Goal: Task Accomplishment & Management: Use online tool/utility

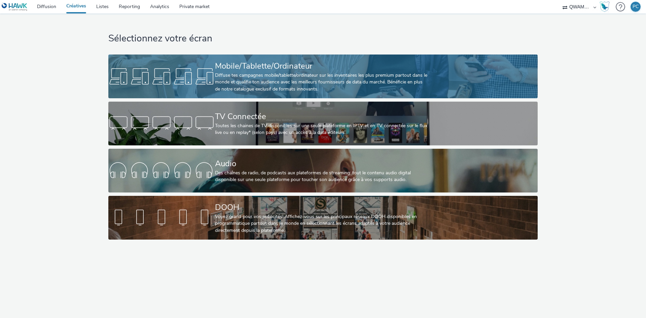
click at [238, 72] on div "Diffuse tes campagnes mobile/tablette/ordinateur sur les inventaires les plus p…" at bounding box center [321, 82] width 213 height 21
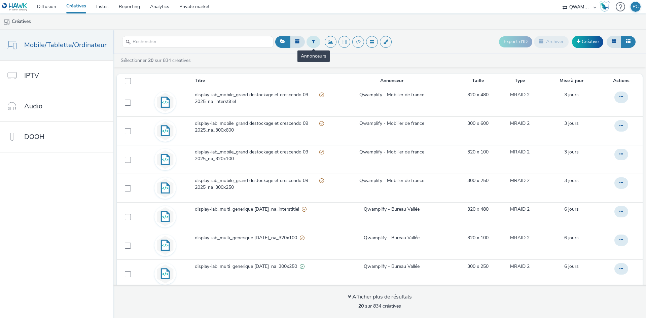
click at [314, 42] on button at bounding box center [313, 41] width 14 height 11
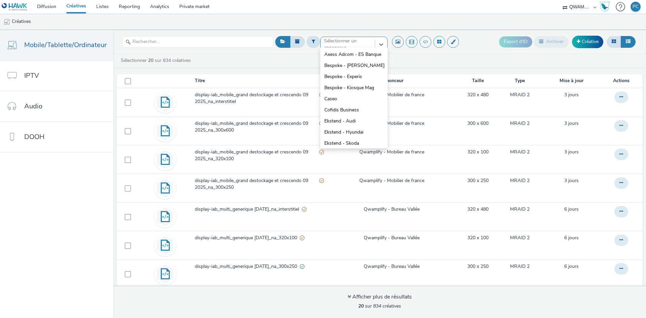
click at [339, 39] on div "Sélectionner un annonceur..." at bounding box center [347, 45] width 47 height 14
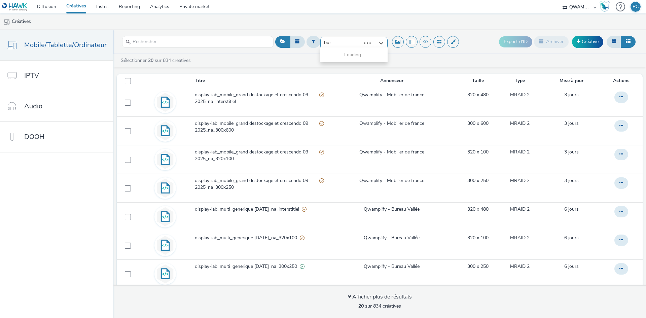
type input "bure"
click at [346, 53] on span "Qwamplify - Bureau Vallée" at bounding box center [352, 54] width 56 height 7
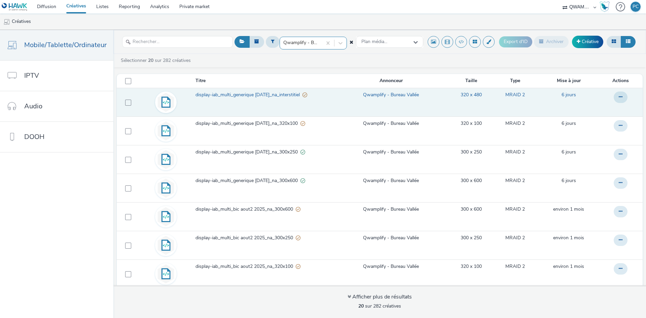
click at [125, 106] on td at bounding box center [127, 102] width 20 height 29
click at [126, 105] on span at bounding box center [128, 103] width 6 height 6
checkbox input "true"
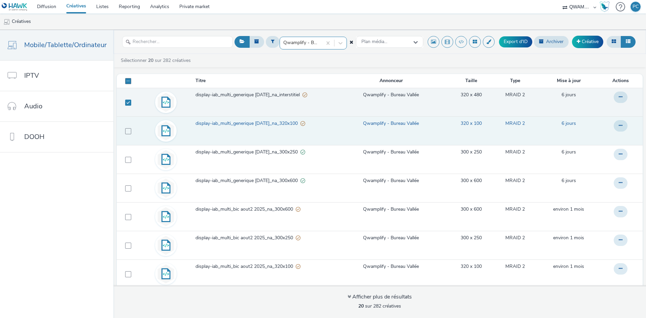
click at [126, 135] on td at bounding box center [127, 130] width 20 height 29
click at [125, 132] on span at bounding box center [128, 131] width 6 height 6
checkbox input "true"
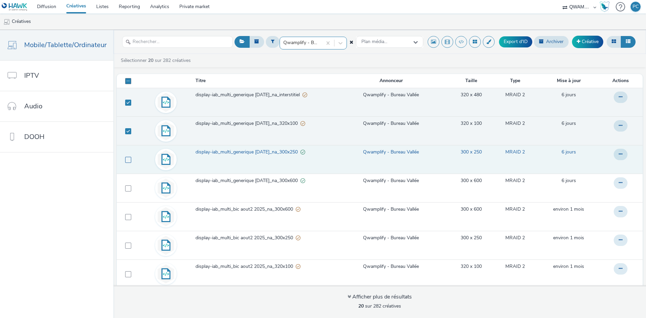
click at [127, 161] on span at bounding box center [128, 160] width 6 height 6
checkbox input "true"
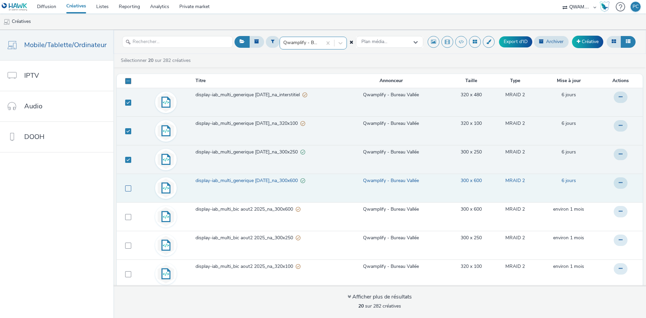
click at [125, 188] on span at bounding box center [128, 188] width 6 height 6
checkbox input "true"
click at [611, 43] on icon at bounding box center [613, 41] width 4 height 5
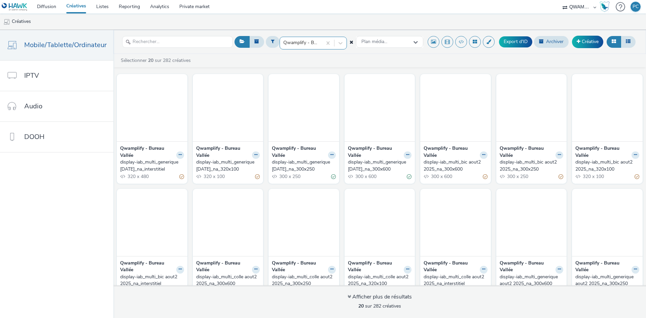
checkbox input "true"
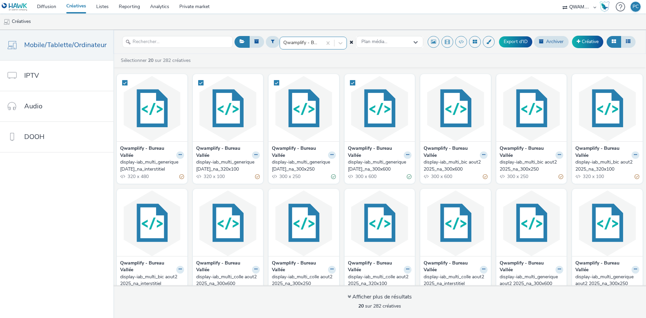
click at [130, 167] on div "display-iab_multi_generique sept 1 2025_na_interstitiel" at bounding box center [150, 166] width 61 height 14
click at [218, 166] on div "display-iab_multi_generique [DATE]_na_320x100" at bounding box center [226, 166] width 61 height 14
click at [277, 164] on div "display-iab_multi_generique sept 1 2025_na_300x250" at bounding box center [302, 166] width 61 height 14
click at [377, 162] on div "display-iab_multi_generique sept 1 2025_na_300x600" at bounding box center [378, 166] width 61 height 14
drag, startPoint x: 521, startPoint y: 39, endPoint x: 519, endPoint y: 46, distance: 6.7
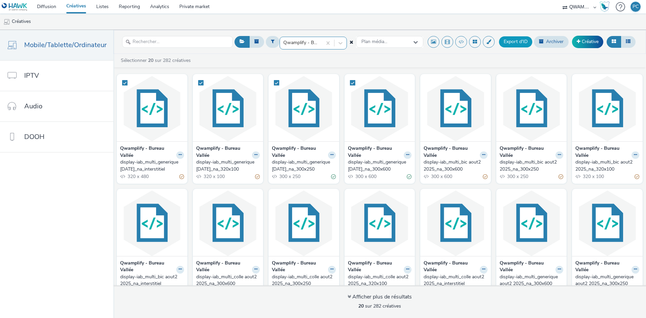
click at [521, 40] on button "Export d'ID" at bounding box center [515, 41] width 33 height 11
checkbox input "false"
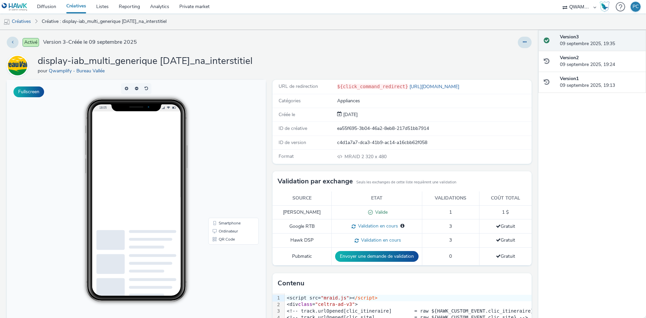
click at [512, 42] on div at bounding box center [426, 42] width 210 height 11
click at [517, 42] on button at bounding box center [524, 42] width 14 height 11
click at [503, 67] on link "Dupliquer" at bounding box center [506, 69] width 50 height 13
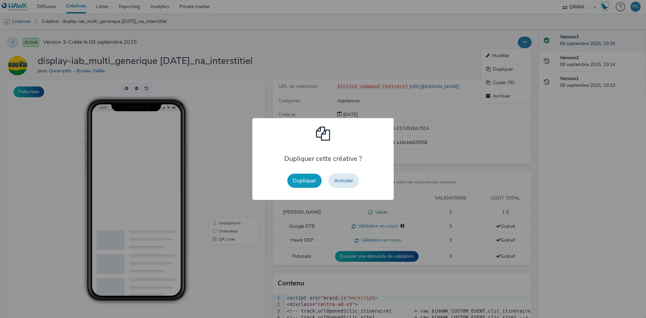
click at [300, 180] on button "Dupliquer" at bounding box center [304, 180] width 34 height 14
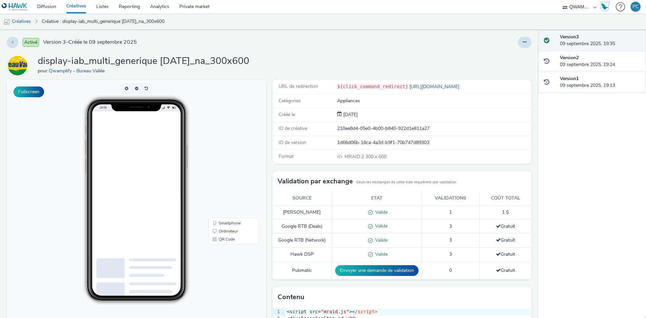
drag, startPoint x: 521, startPoint y: 39, endPoint x: 521, endPoint y: 48, distance: 8.7
click at [521, 39] on button at bounding box center [524, 42] width 14 height 11
click at [513, 69] on link "Dupliquer" at bounding box center [506, 69] width 50 height 13
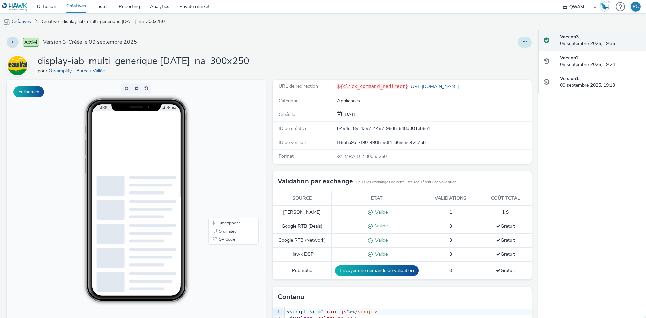
drag, startPoint x: 517, startPoint y: 43, endPoint x: 518, endPoint y: 48, distance: 4.8
click at [517, 44] on button at bounding box center [524, 42] width 14 height 11
click at [509, 70] on link "Dupliquer" at bounding box center [506, 69] width 50 height 13
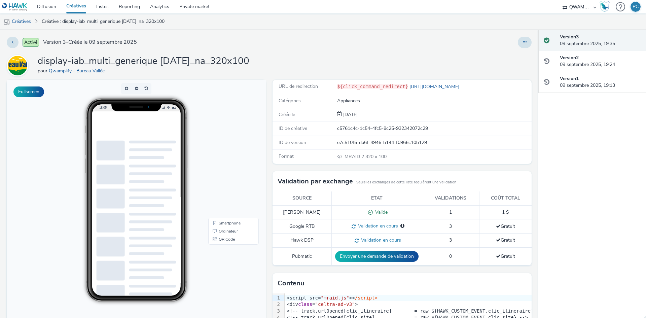
click at [523, 36] on div "Activé Version 3 - Créée le 09 septembre 2025 display-iab_multi_generique sept …" at bounding box center [269, 174] width 538 height 288
click at [522, 41] on icon at bounding box center [524, 42] width 4 height 5
click at [497, 71] on link "Dupliquer" at bounding box center [506, 69] width 50 height 13
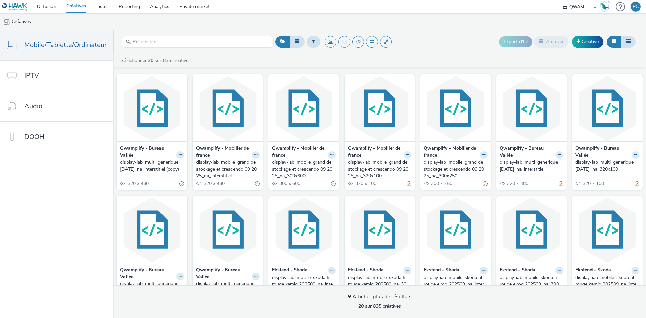
click at [133, 166] on div "display-iab_multi_generique [DATE]_na_interstitiel (copy)" at bounding box center [150, 166] width 61 height 14
click at [286, 170] on div "display-iab_mobile_grand destockage et crescendo 09 2025_na_300x600" at bounding box center [302, 169] width 61 height 21
click at [360, 166] on div "display-iab_mobile_grand destockage et crescendo 09 2025_na_320x100" at bounding box center [378, 169] width 61 height 21
click at [437, 167] on div "display-iab_mobile_grand destockage et crescendo 09 2025_na_300x250" at bounding box center [453, 169] width 61 height 21
drag, startPoint x: 312, startPoint y: 43, endPoint x: 314, endPoint y: 55, distance: 11.7
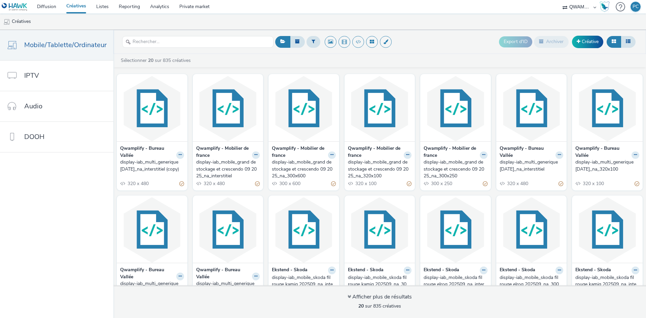
click at [312, 43] on icon at bounding box center [313, 41] width 4 height 5
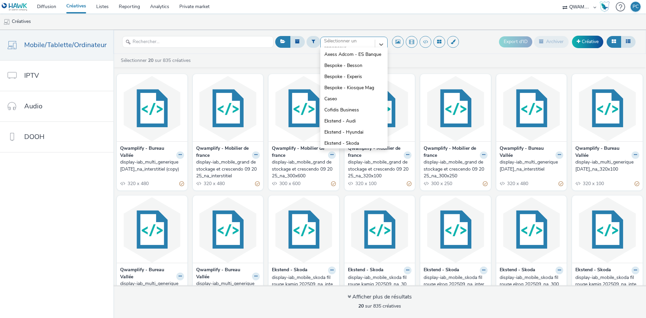
click at [341, 47] on div "option Axess Adcom - ES Banque focused, 1 of 10. 10 results available. Use Up a…" at bounding box center [353, 42] width 67 height 11
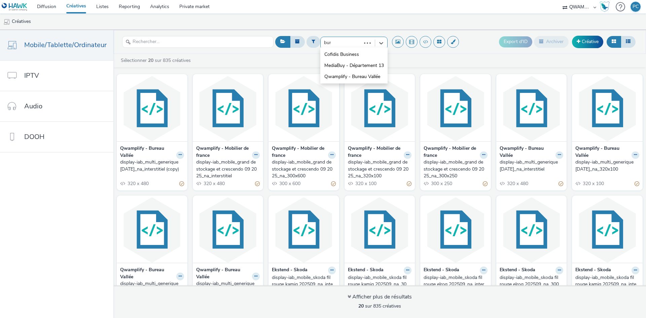
type input "bure"
click at [341, 51] on li "Qwamplify - Bureau Vallée" at bounding box center [353, 54] width 67 height 11
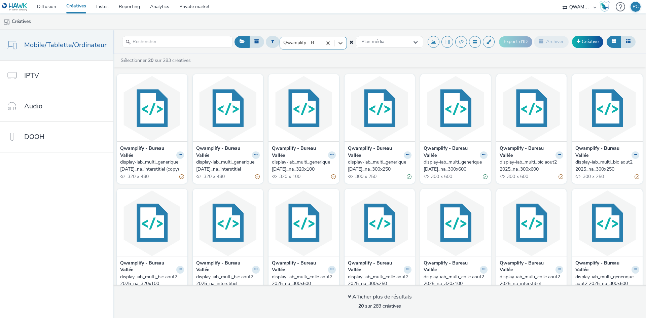
click at [216, 165] on div "display-iab_multi_generique sept 1 2025_na_interstitiel" at bounding box center [226, 166] width 61 height 14
click at [287, 165] on div "display-iab_multi_generique [DATE]_na_320x100" at bounding box center [302, 166] width 61 height 14
click at [357, 164] on div "display-iab_multi_generique sept 1 2025_na_300x250" at bounding box center [378, 166] width 61 height 14
click at [441, 164] on div "display-iab_multi_generique sept 1 2025_na_300x600" at bounding box center [453, 166] width 61 height 14
click at [44, 9] on link "Diffusion" at bounding box center [46, 6] width 29 height 13
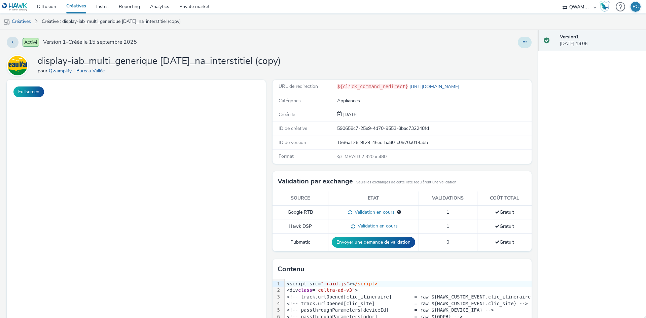
click at [521, 40] on button at bounding box center [524, 42] width 14 height 11
click at [505, 54] on link "Modifier" at bounding box center [506, 55] width 50 height 13
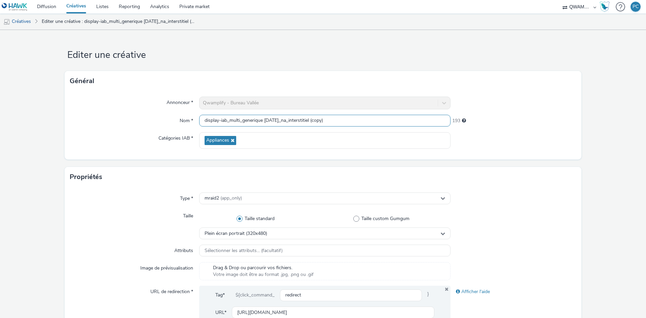
drag, startPoint x: 334, startPoint y: 120, endPoint x: 37, endPoint y: 119, distance: 297.2
click at [37, 119] on form "Editer une créative Général Annonceur * Qwamplify - Bureau Vallée Nom * display…" at bounding box center [323, 306] width 646 height 552
paste input "2 2025_na_interstitiel"
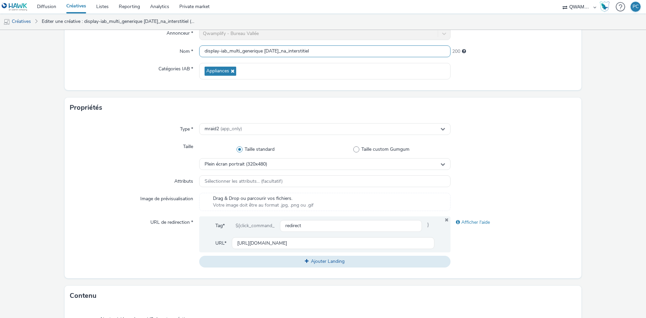
scroll to position [235, 0]
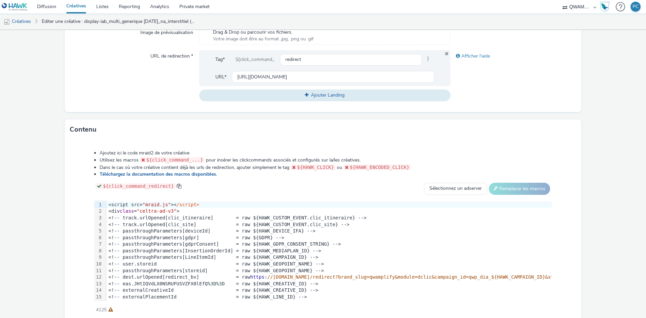
type input "display-iab_multi_generique sept 2 2025_na_interstitiel"
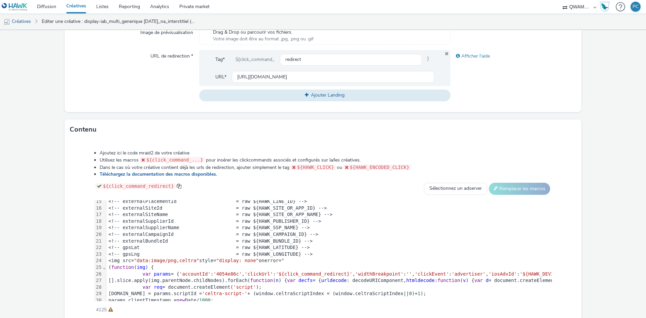
scroll to position [184, 0]
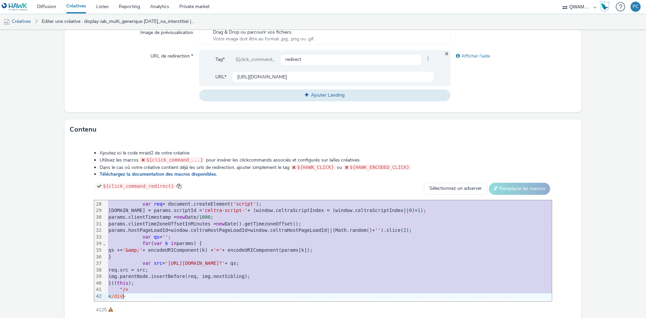
copy div "<script src= "mraid.js" >< /script> <div class = "celtra-ad-v3" > <!-- track.ur…"
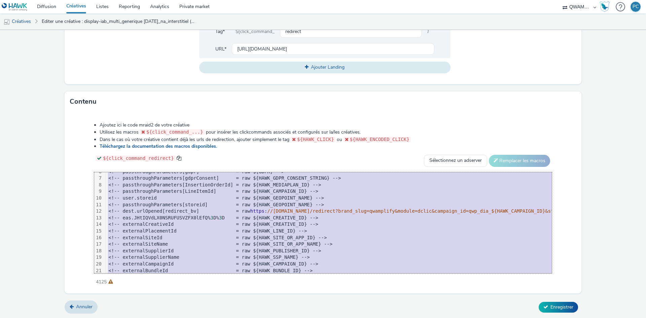
scroll to position [0, 0]
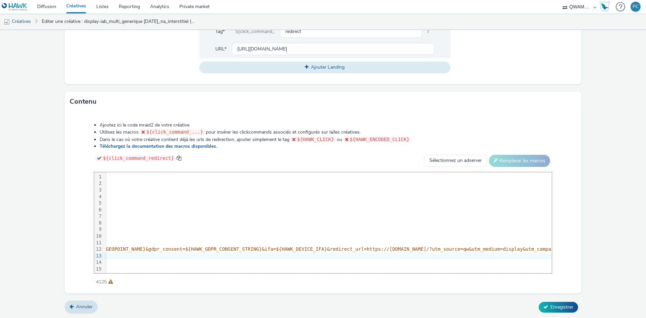
scroll to position [0, 525]
click at [404, 248] on div "<script src= "mraid.js" >< /script> <div class = "celtra-ad-v3" > <!-- track.ur…" at bounding box center [312, 311] width 1460 height 279
click at [353, 248] on span "//audience-api.wts-okube.com/redirect?brand_slug=qwamplify&module=dclic&campaig…" at bounding box center [214, 248] width 944 height 5
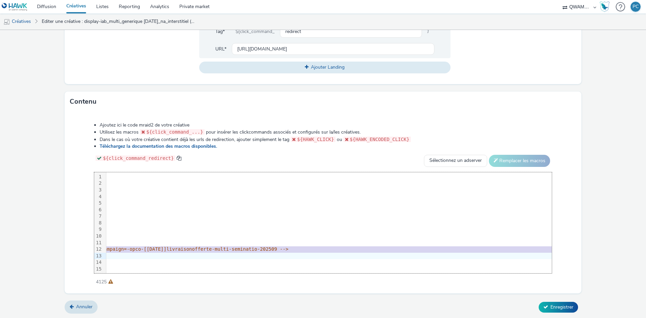
scroll to position [0, 1000]
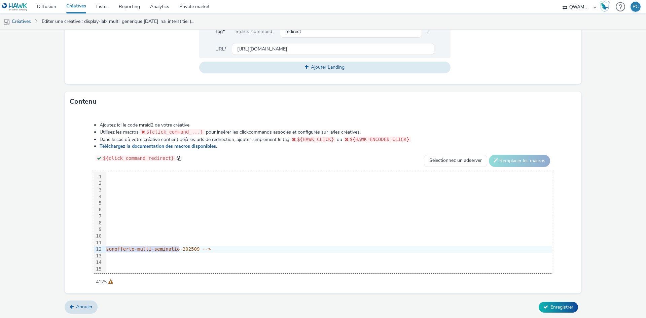
drag, startPoint x: 310, startPoint y: 247, endPoint x: 178, endPoint y: 247, distance: 132.1
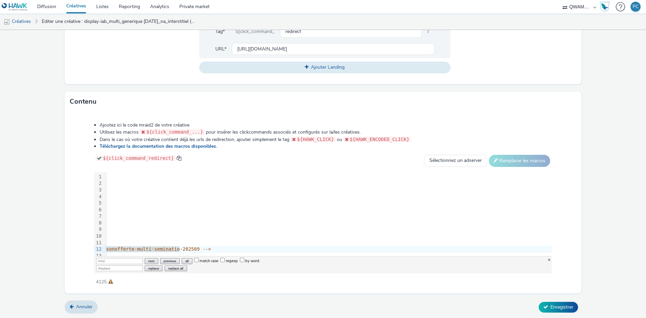
click at [103, 260] on input "Find" at bounding box center [119, 261] width 46 height 6
type input "[URL][DOMAIN_NAME]"
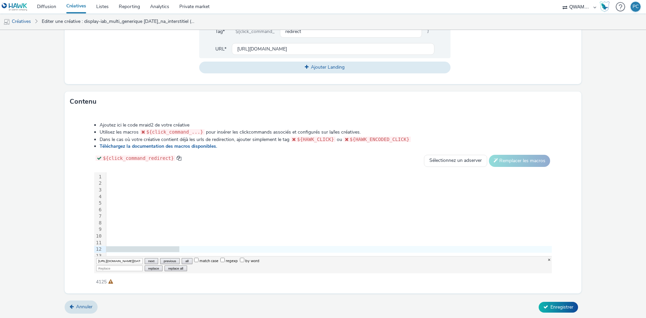
click at [120, 267] on input "Replace" at bounding box center [119, 268] width 46 height 6
paste input "[URL][DOMAIN_NAME]"
type input "[URL][DOMAIN_NAME]"
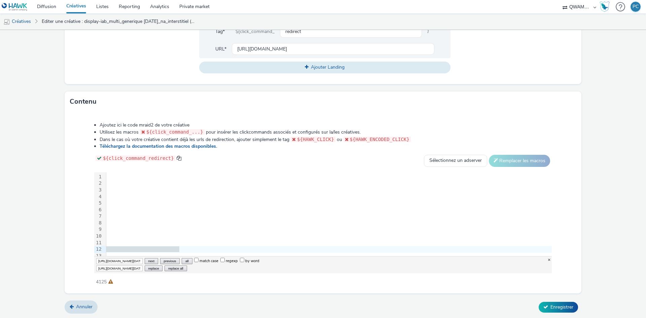
click at [177, 268] on button "replace all" at bounding box center [175, 268] width 22 height 6
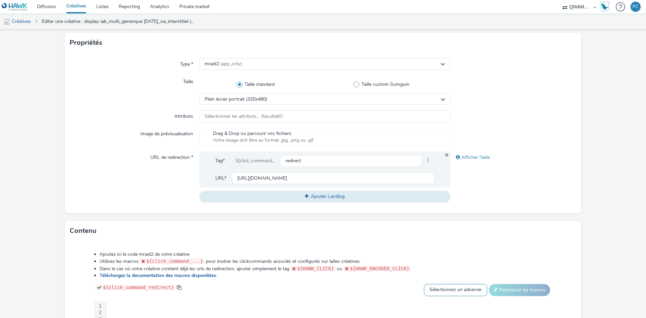
scroll to position [263, 0]
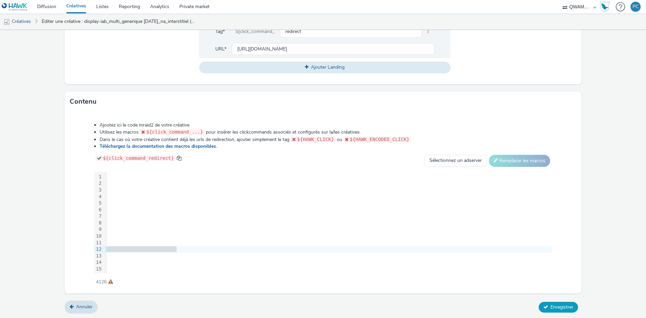
click at [566, 306] on span "Enregistrer" at bounding box center [561, 307] width 23 height 6
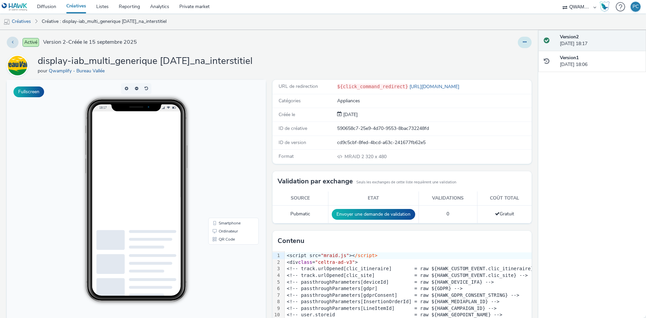
click at [522, 42] on icon at bounding box center [524, 42] width 4 height 5
click at [495, 71] on link "Dupliquer" at bounding box center [506, 69] width 50 height 13
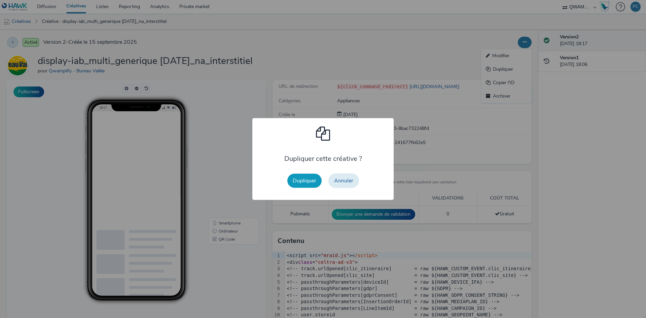
click at [296, 179] on button "Dupliquer" at bounding box center [304, 180] width 34 height 14
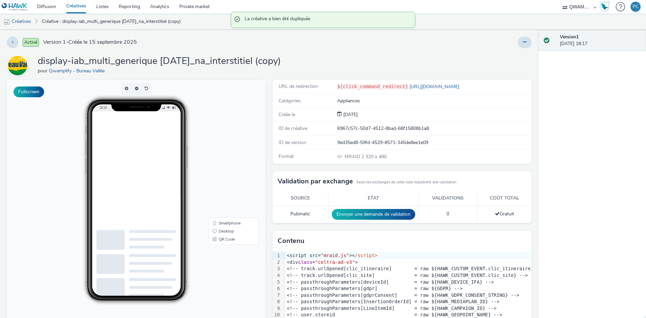
drag, startPoint x: 523, startPoint y: 41, endPoint x: 518, endPoint y: 48, distance: 8.5
click at [522, 43] on button at bounding box center [524, 42] width 14 height 11
click at [506, 61] on link "Modifier" at bounding box center [506, 55] width 50 height 13
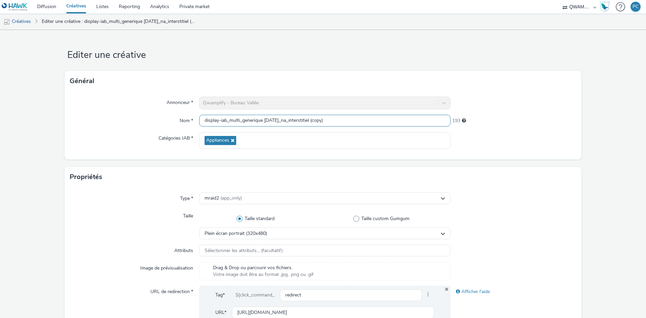
drag, startPoint x: 346, startPoint y: 120, endPoint x: 46, endPoint y: 90, distance: 301.4
click at [41, 102] on form "Editer une créative Général Annonceur * Qwamplify - Bureau Vallée Nom * display…" at bounding box center [323, 306] width 646 height 552
paste input "papier sept 2 2025_na_interstitiel"
type input "display-iab_multi_papier sept 2 2025_na_interstitiel"
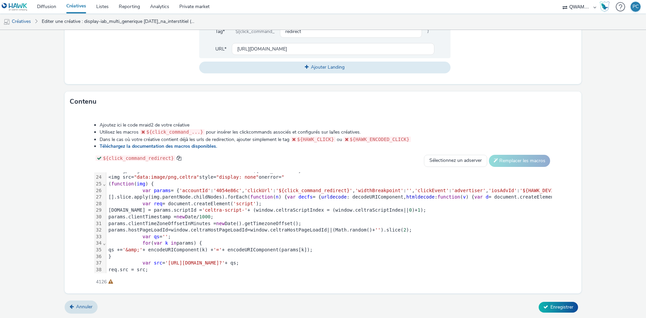
scroll to position [184, 0]
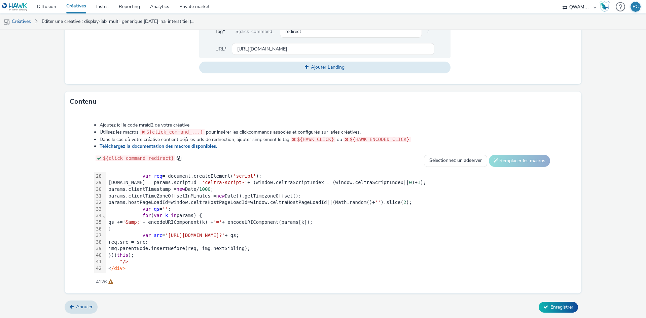
click at [225, 232] on span "'https://ads.celtra.com/d9721b50/mraid-ad.js?'" at bounding box center [195, 234] width 60 height 5
click at [232, 153] on div "Ajoutez ici le code mraid2 de votre créative Utilisez les macros ${click_comman…" at bounding box center [323, 199] width 506 height 165
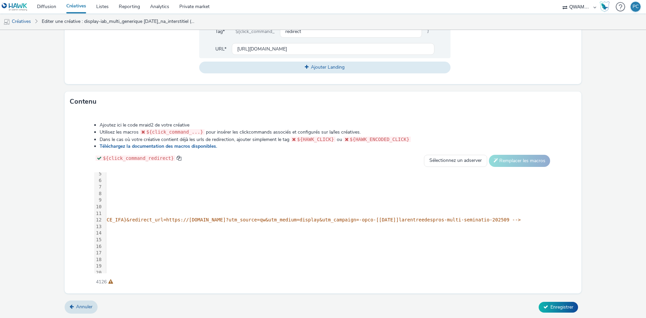
click at [234, 202] on div "<!-- passthroughParameters[LineItemId] = raw ${HAWK_CAMPAIGN_ID} -->" at bounding box center [149, 200] width 1460 height 7
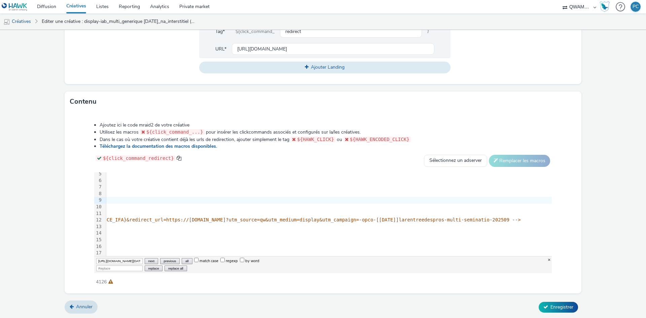
scroll to position [0, 173]
type input "[URL][DOMAIN_NAME]"
click at [116, 266] on input "Replace" at bounding box center [119, 268] width 46 height 6
paste input "[URL][DOMAIN_NAME]"
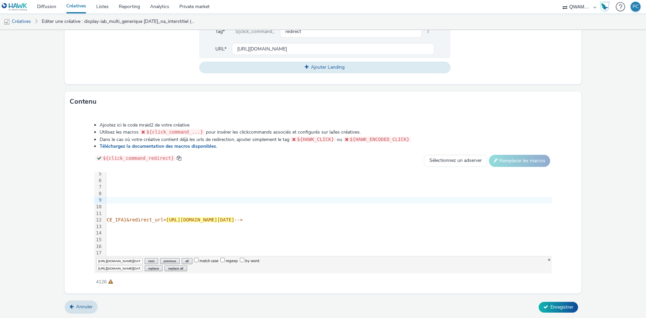
scroll to position [0, 324]
type input "[URL][DOMAIN_NAME]"
click at [172, 269] on button "replace all" at bounding box center [175, 268] width 22 height 6
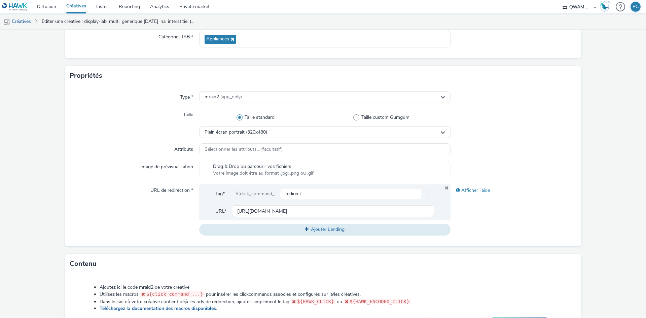
scroll to position [263, 0]
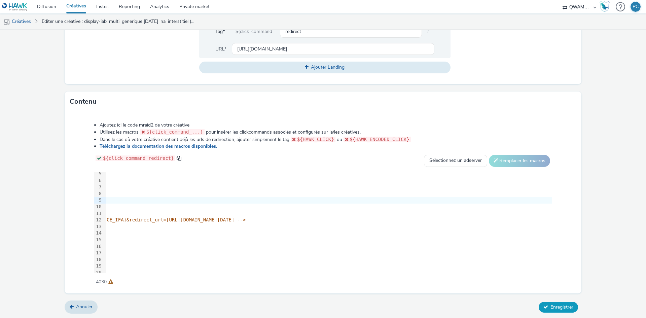
click at [563, 304] on span "Enregistrer" at bounding box center [561, 307] width 23 height 6
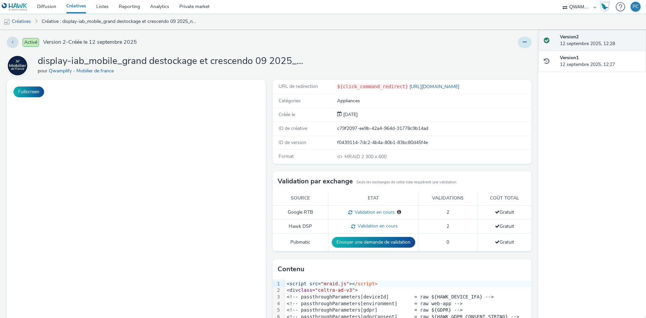
click at [525, 41] on button at bounding box center [524, 42] width 14 height 11
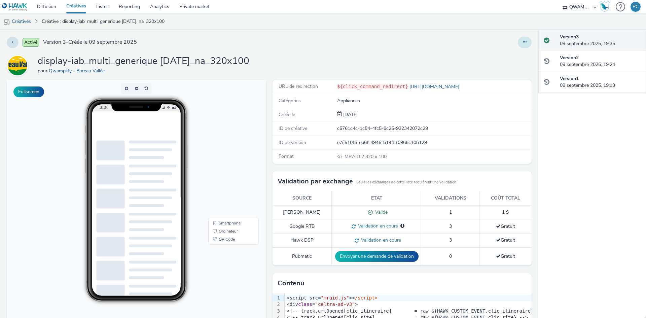
click at [522, 37] on button at bounding box center [524, 42] width 14 height 11
click at [502, 69] on link "Dupliquer" at bounding box center [506, 69] width 50 height 13
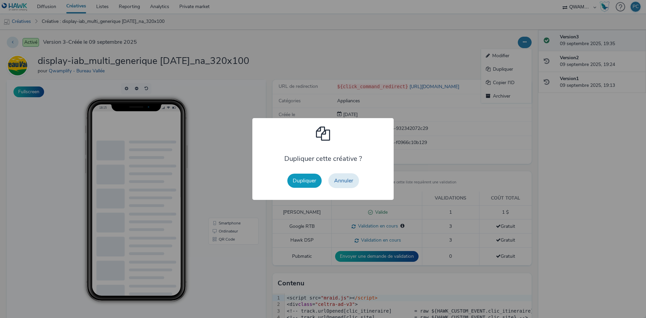
click at [313, 176] on button "Dupliquer" at bounding box center [304, 180] width 34 height 14
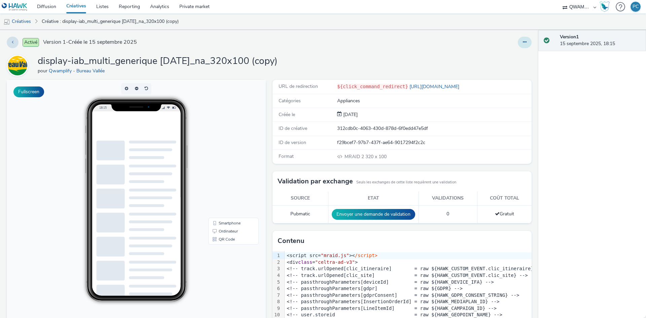
click at [517, 39] on button at bounding box center [524, 42] width 14 height 11
click at [513, 57] on link "Modifier" at bounding box center [506, 55] width 50 height 13
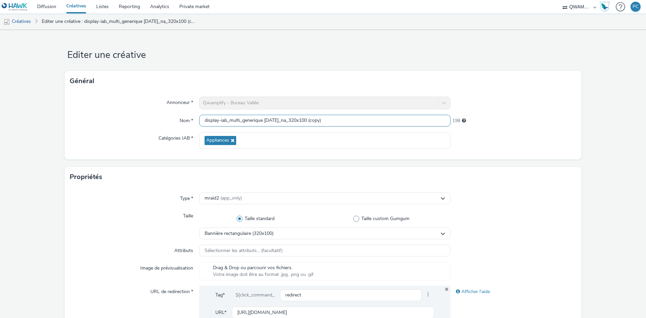
click at [321, 116] on input "display-iab_multi_generique sept 1 2025_na_320x100 (copy)" at bounding box center [324, 121] width 251 height 12
click at [320, 117] on input "display-iab_multi_generique sept 1 2025_na_320x100 (copy)" at bounding box center [324, 121] width 251 height 12
paste input "2 2025_na_320x100"
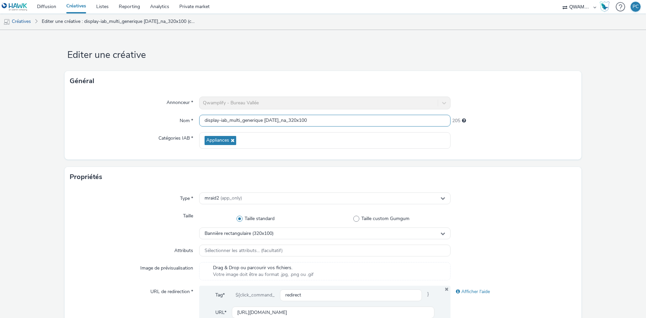
type input "display-iab_multi_generique sept 2 2025_na_320x100"
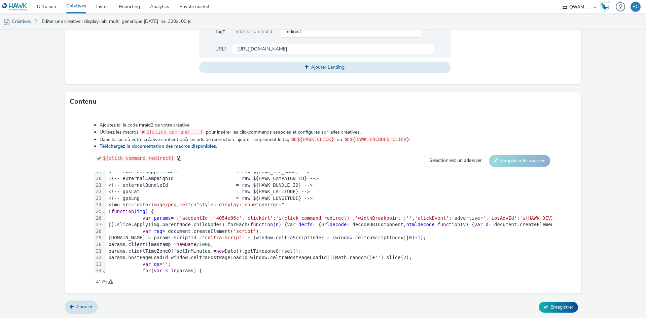
scroll to position [184, 0]
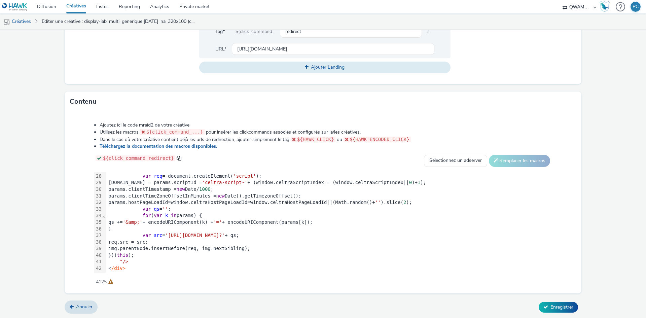
click at [225, 232] on span "'https://ads.celtra.com/0d5f3aa5/mraid-ad.js?'" at bounding box center [195, 234] width 60 height 5
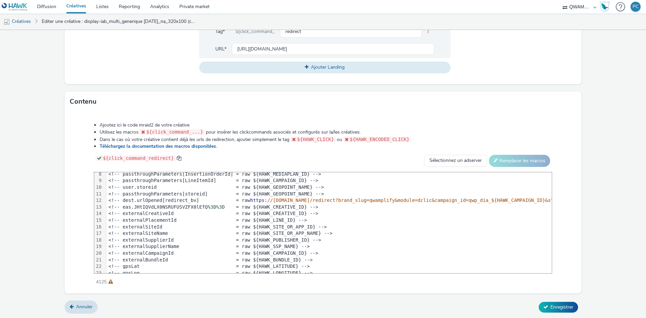
scroll to position [0, 0]
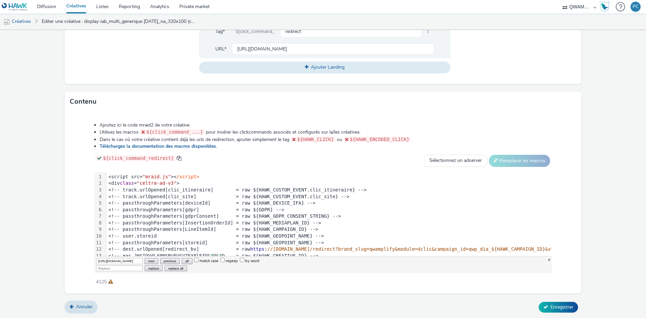
scroll to position [0, 170]
type input "[URL][DOMAIN_NAME]"
click at [120, 267] on input "Replace" at bounding box center [119, 268] width 46 height 6
paste input "[URL][DOMAIN_NAME]"
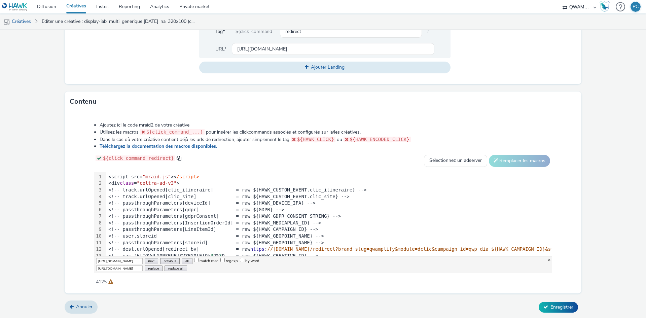
scroll to position [0, 173]
type input "[URL][DOMAIN_NAME]"
click at [177, 268] on button "replace all" at bounding box center [175, 268] width 22 height 6
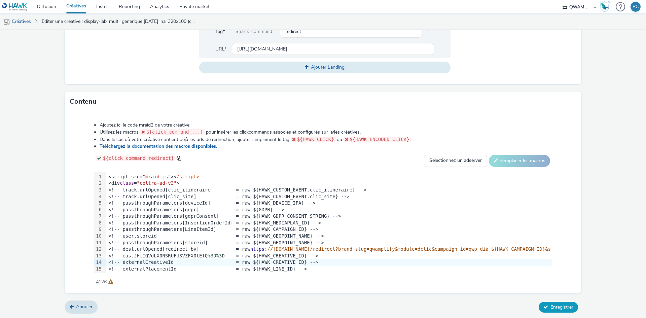
click at [566, 306] on span "Enregistrer" at bounding box center [561, 307] width 23 height 6
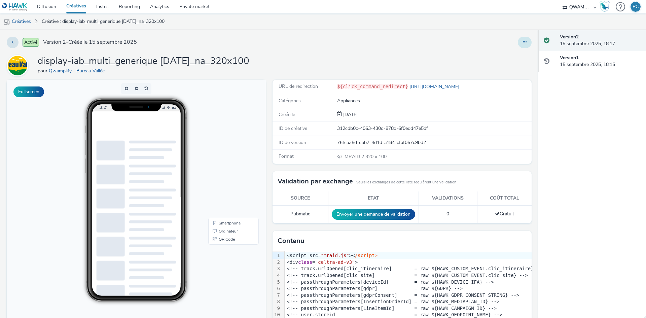
click at [517, 41] on button at bounding box center [524, 42] width 14 height 11
click at [496, 68] on link "Dupliquer" at bounding box center [506, 69] width 50 height 13
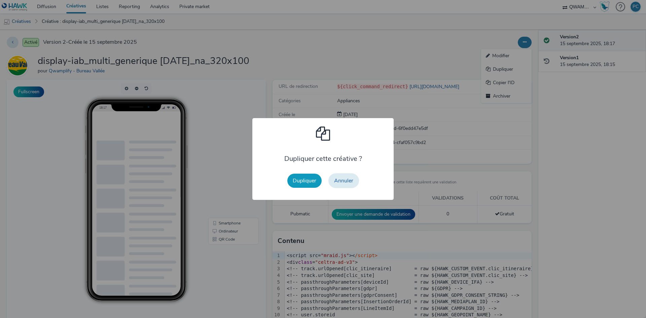
click at [296, 179] on button "Dupliquer" at bounding box center [304, 180] width 34 height 14
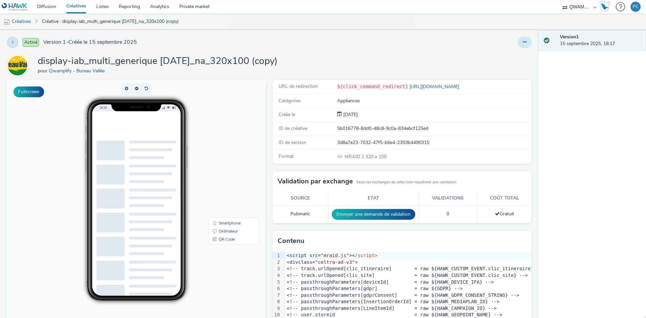
click at [519, 37] on button at bounding box center [524, 42] width 14 height 11
click at [517, 50] on link "Modifier" at bounding box center [506, 55] width 50 height 13
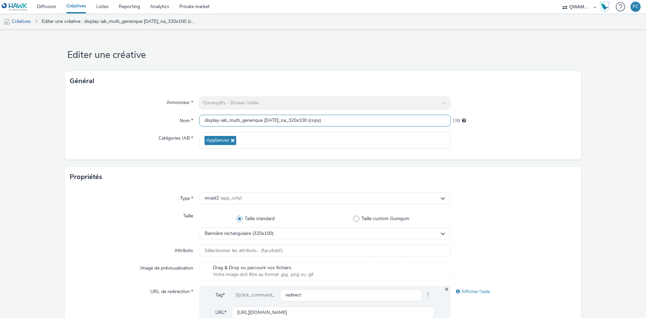
drag, startPoint x: 343, startPoint y: 117, endPoint x: 1, endPoint y: 121, distance: 341.6
click at [1, 121] on form "Editer une créative Général Annonceur * Qwamplify - Bureau Vallée Nom * display…" at bounding box center [323, 306] width 646 height 552
paste input "papier sept 2 2025_na_320x100"
type input "display-iab_multi_papier sept 2 2025_na_320x100"
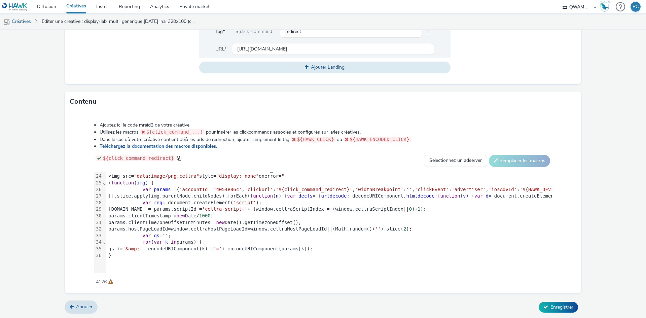
scroll to position [184, 0]
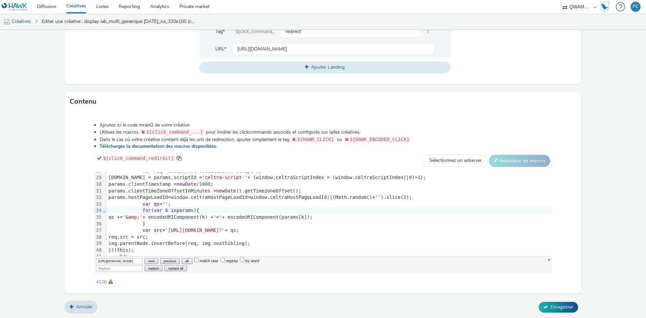
scroll to position [0, 173]
type input "[URL][DOMAIN_NAME]"
click at [116, 266] on input "Replace" at bounding box center [119, 268] width 46 height 6
paste input "[URL][DOMAIN_NAME]"
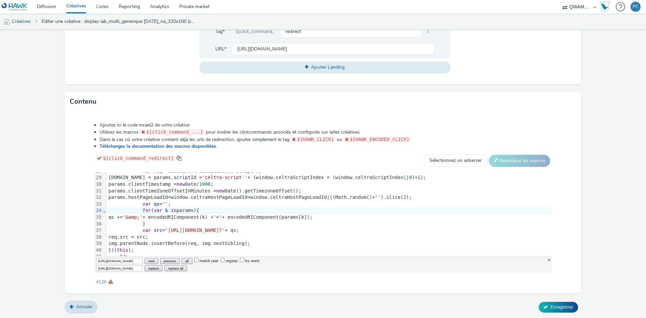
scroll to position [0, 324]
type input "[URL][DOMAIN_NAME]"
click at [172, 269] on button "replace all" at bounding box center [175, 268] width 22 height 6
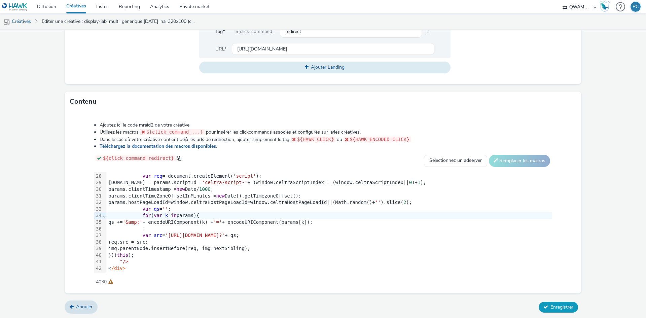
click at [563, 304] on span "Enregistrer" at bounding box center [561, 307] width 23 height 6
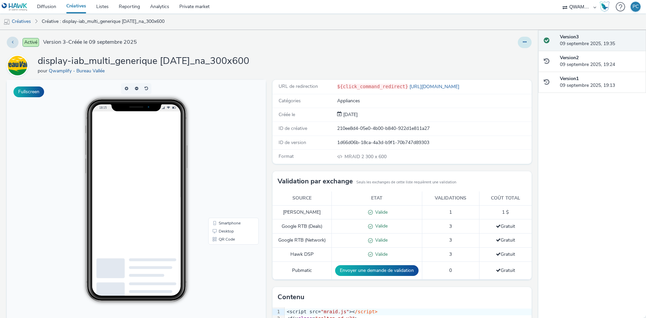
click at [517, 43] on button at bounding box center [524, 42] width 14 height 11
click at [495, 67] on link "Dupliquer" at bounding box center [506, 69] width 50 height 13
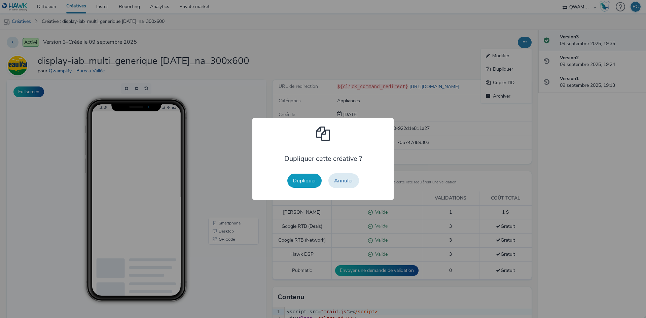
click at [310, 180] on button "Dupliquer" at bounding box center [304, 180] width 34 height 14
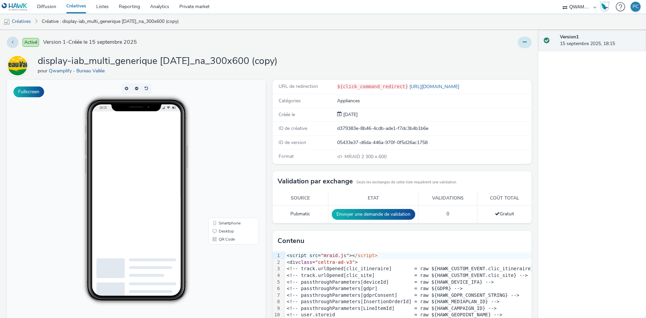
click at [517, 43] on button at bounding box center [524, 42] width 14 height 11
click at [517, 56] on link "Modifier" at bounding box center [506, 55] width 50 height 13
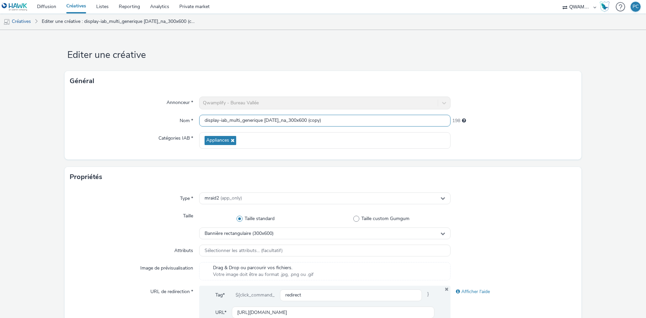
click at [272, 121] on input "display-iab_multi_generique [DATE]_na_300x600 (copy)" at bounding box center [324, 121] width 251 height 12
paste input "2 2025_na_300x600"
type input "display-iab_multi_generique [DATE]_na_300x600"
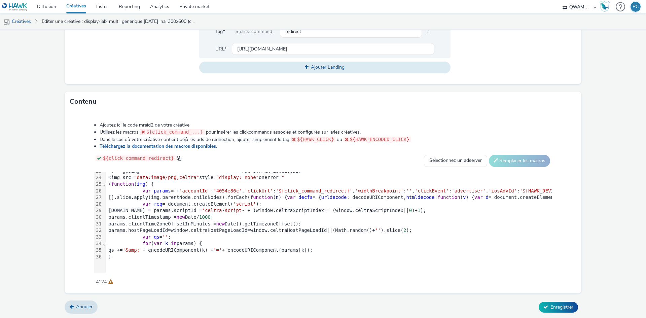
scroll to position [184, 0]
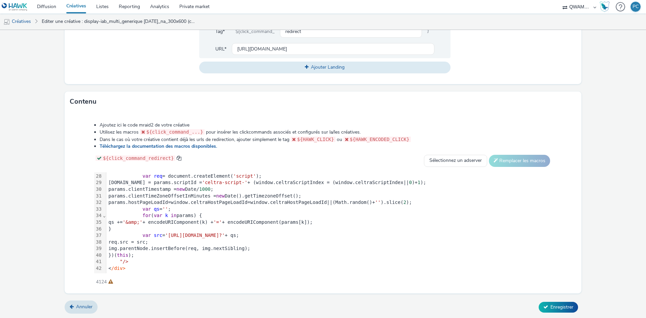
click at [225, 232] on span "'[URL][DOMAIN_NAME]?'" at bounding box center [195, 234] width 60 height 5
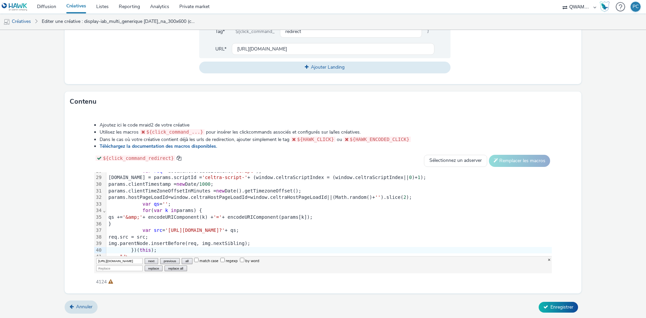
scroll to position [0, 170]
type input "[URL][DOMAIN_NAME]"
click at [126, 267] on input "Replace" at bounding box center [119, 268] width 46 height 6
paste input "[URL][DOMAIN_NAME]"
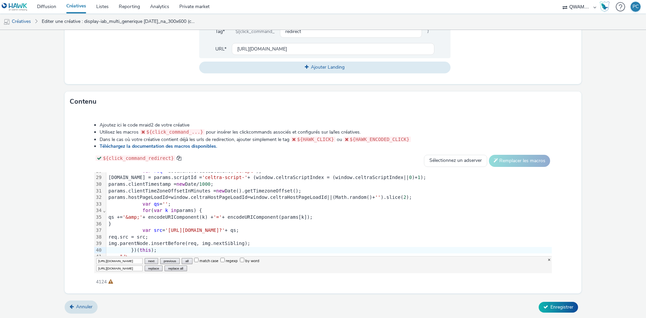
scroll to position [0, 173]
type input "[URL][DOMAIN_NAME]"
click at [177, 268] on button "replace all" at bounding box center [175, 268] width 22 height 6
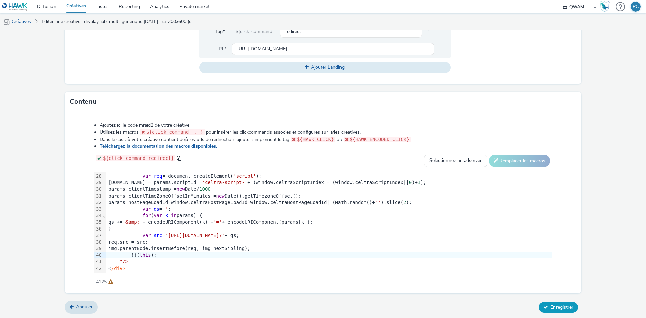
click at [566, 306] on span "Enregistrer" at bounding box center [561, 307] width 23 height 6
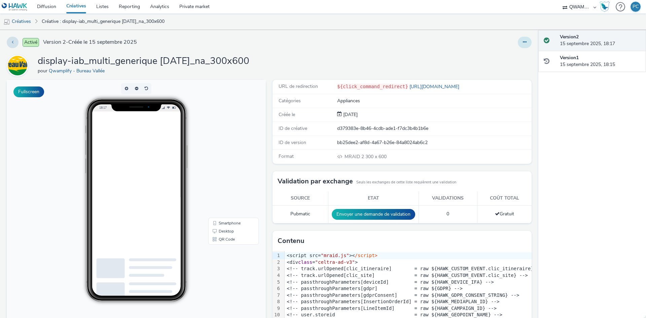
click at [522, 42] on icon at bounding box center [524, 42] width 4 height 5
click at [507, 68] on link "Dupliquer" at bounding box center [506, 69] width 50 height 13
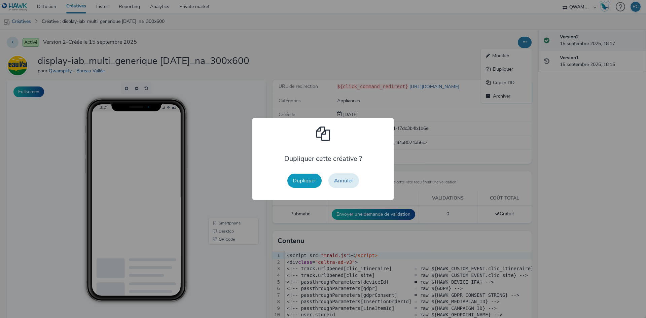
click at [296, 179] on button "Dupliquer" at bounding box center [304, 180] width 34 height 14
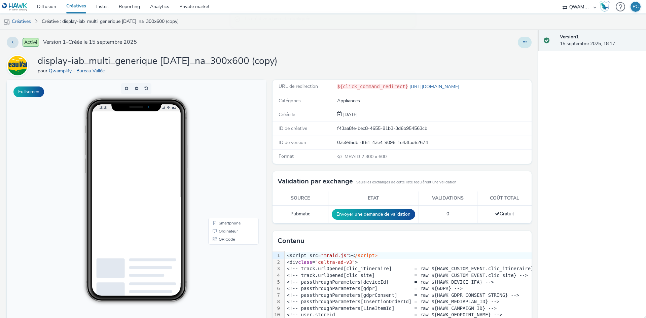
click at [517, 41] on button at bounding box center [524, 42] width 14 height 11
click at [517, 44] on button at bounding box center [524, 42] width 14 height 11
click at [517, 41] on button at bounding box center [524, 42] width 14 height 11
click at [514, 55] on link "Modifier" at bounding box center [506, 55] width 50 height 13
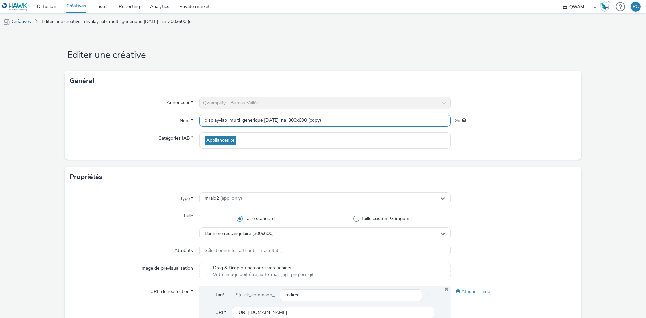
drag, startPoint x: 343, startPoint y: 121, endPoint x: 55, endPoint y: 122, distance: 287.8
click at [48, 122] on form "Editer une créative Général Annonceur * Qwamplify - Bureau Vallée Nom * display…" at bounding box center [323, 306] width 646 height 552
paste input "papier [DATE]_na_300x600"
type input "display-iab_multi_papier [DATE]_na_300x600"
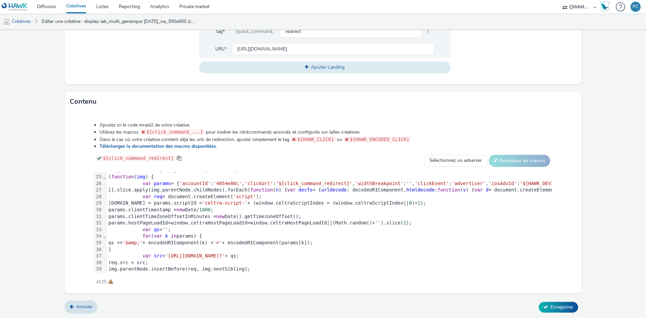
scroll to position [184, 0]
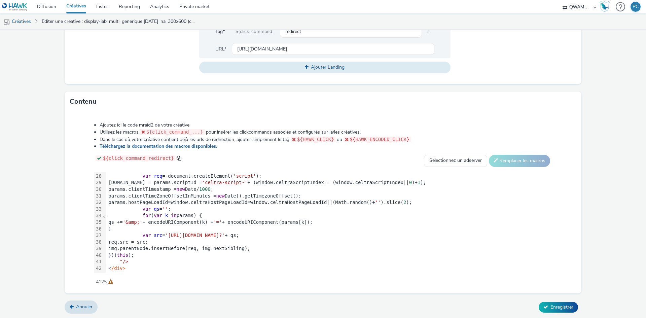
click at [225, 232] on span "'[URL][DOMAIN_NAME]?'" at bounding box center [195, 234] width 60 height 5
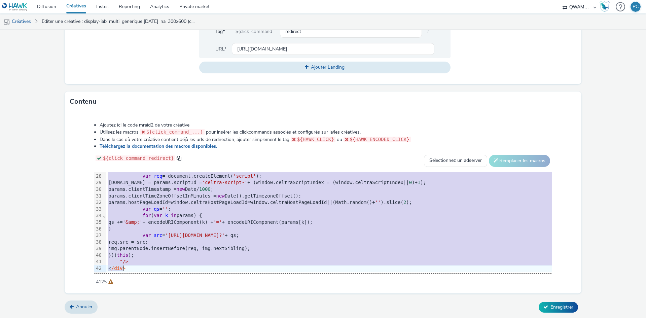
copy div "<script src= "mraid.js" >< /script> <div class = "celtra-ad-v3" > <!-- track.ur…"
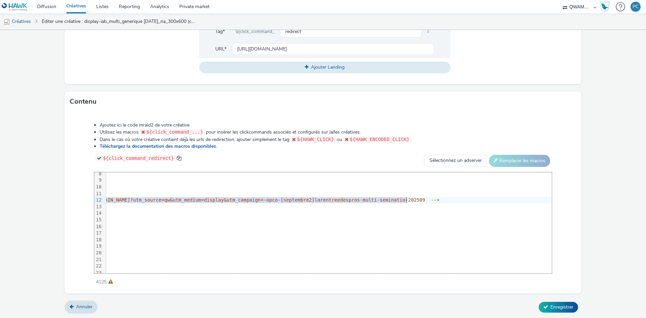
scroll to position [49, 878]
drag, startPoint x: 398, startPoint y: 199, endPoint x: 297, endPoint y: 199, distance: 100.9
copy span "[URL][DOMAIN_NAME]"
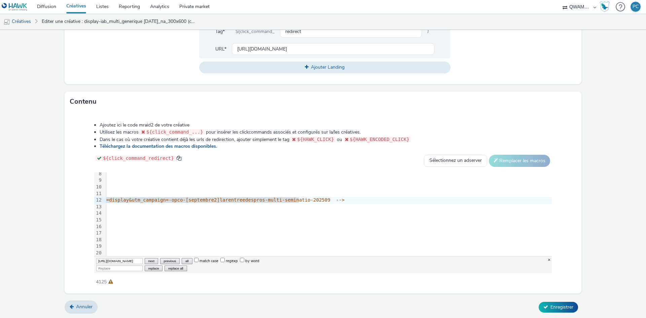
scroll to position [0, 173]
type input "[URL][DOMAIN_NAME]"
click at [116, 266] on input "Replace" at bounding box center [119, 268] width 46 height 6
paste input "[URL][DOMAIN_NAME]"
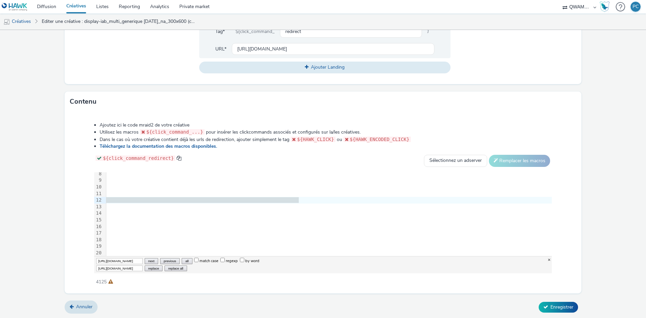
scroll to position [0, 324]
type input "[URL][DOMAIN_NAME]"
click at [172, 269] on button "replace all" at bounding box center [175, 268] width 22 height 6
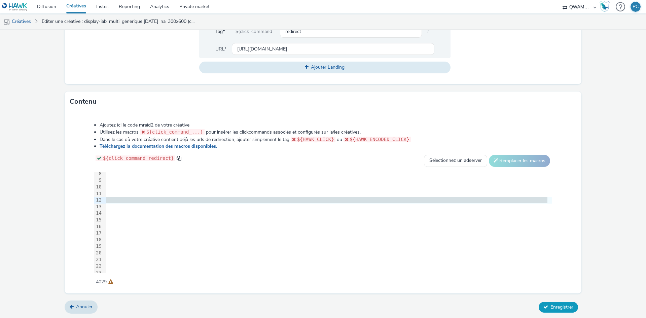
click at [563, 304] on span "Enregistrer" at bounding box center [561, 307] width 23 height 6
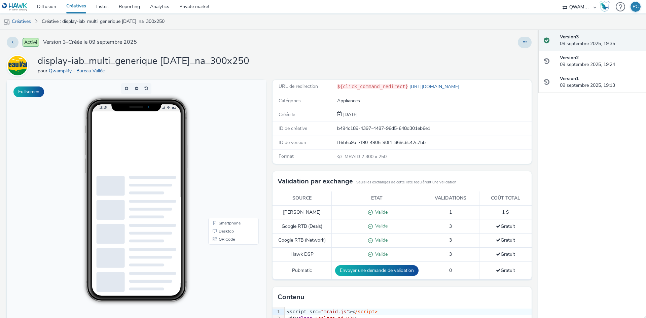
drag, startPoint x: 524, startPoint y: 45, endPoint x: 520, endPoint y: 49, distance: 5.0
click at [523, 46] on button at bounding box center [524, 42] width 14 height 11
click at [502, 68] on link "Dupliquer" at bounding box center [506, 69] width 50 height 13
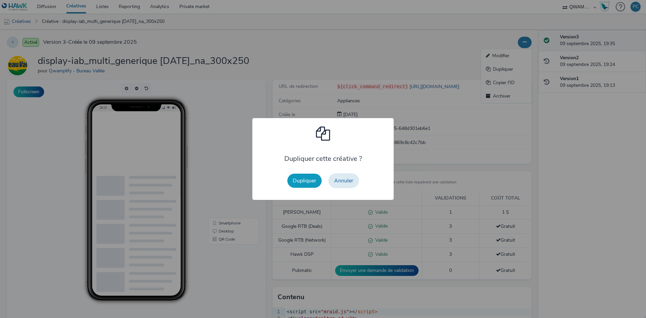
click at [301, 183] on button "Dupliquer" at bounding box center [304, 180] width 34 height 14
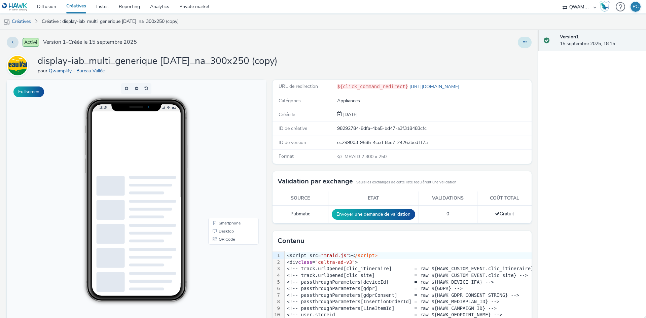
click at [521, 42] on button at bounding box center [524, 42] width 14 height 11
click at [516, 57] on link "Modifier" at bounding box center [506, 55] width 50 height 13
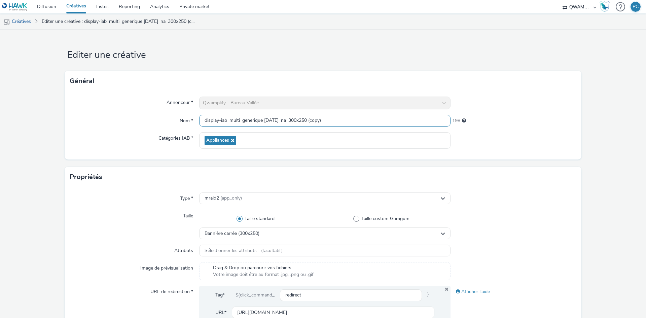
click at [300, 121] on input "display-iab_multi_generique sept 1 2025_na_300x250 (copy)" at bounding box center [324, 121] width 251 height 12
paste input "2 2025_na_300x600"
click at [281, 120] on input "display-iab_multi_generique [DATE]_na_300x600" at bounding box center [324, 121] width 251 height 12
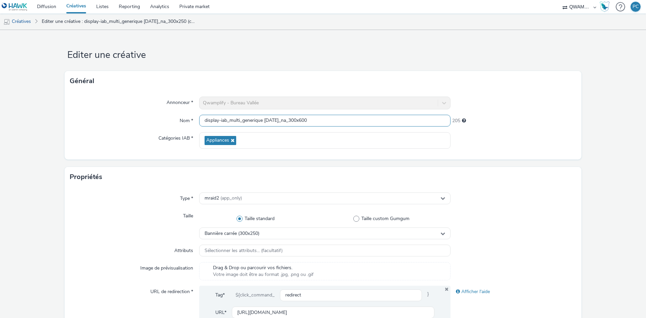
click at [281, 120] on input "display-iab_multi_generique [DATE]_na_300x600" at bounding box center [324, 121] width 251 height 12
paste input "25"
type input "display-iab_multi_generique sept 2 2025_na_300x250"
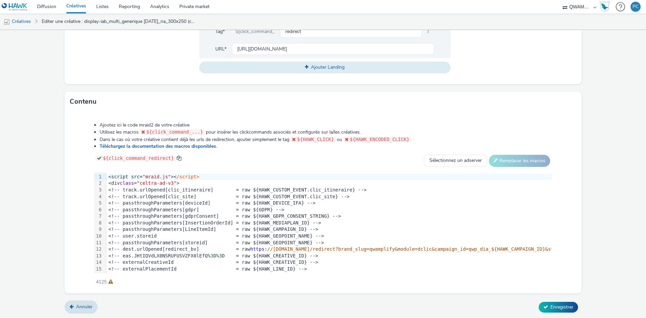
scroll to position [184, 0]
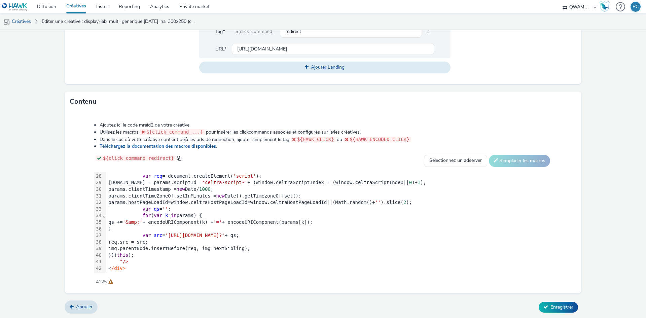
click at [225, 232] on span "'https://ads.celtra.com/faed39df/mraid-ad.js?'" at bounding box center [195, 234] width 60 height 5
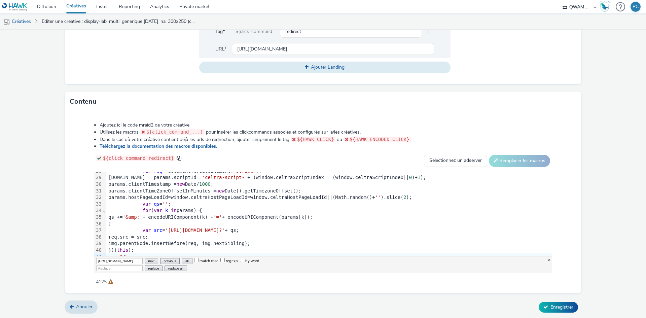
scroll to position [0, 170]
type input "[URL][DOMAIN_NAME]"
click at [120, 267] on input "Replace" at bounding box center [119, 268] width 46 height 6
paste input "[URL][DOMAIN_NAME]"
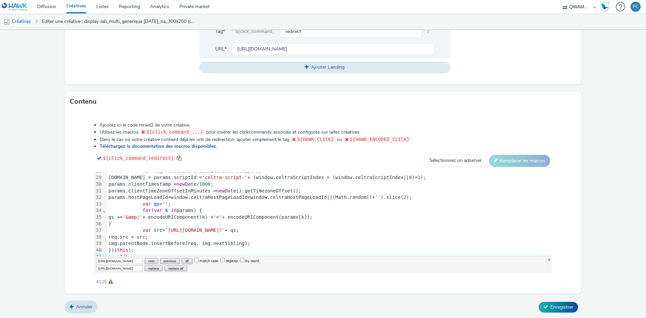
scroll to position [0, 173]
type input "[URL][DOMAIN_NAME]"
click at [177, 268] on button "replace all" at bounding box center [175, 268] width 22 height 6
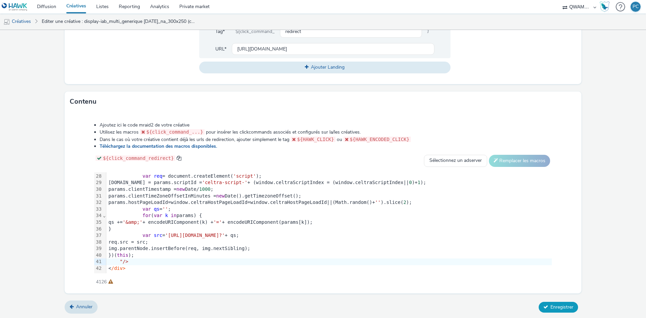
click at [566, 306] on span "Enregistrer" at bounding box center [561, 307] width 23 height 6
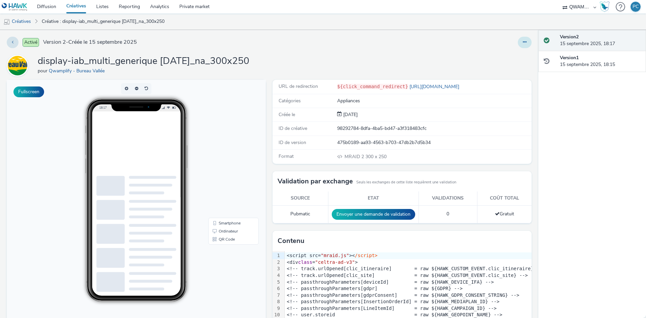
click at [517, 39] on button at bounding box center [524, 42] width 14 height 11
click at [504, 75] on link "Dupliquer" at bounding box center [506, 69] width 50 height 13
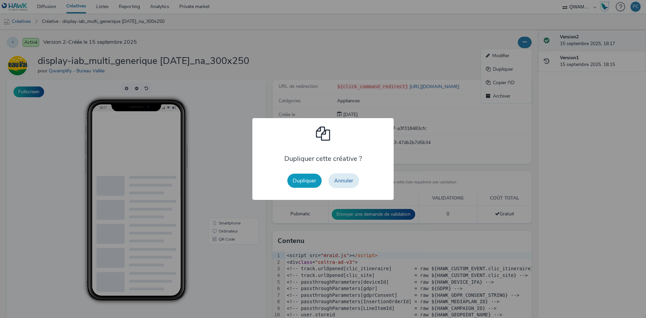
click at [296, 179] on button "Dupliquer" at bounding box center [304, 180] width 34 height 14
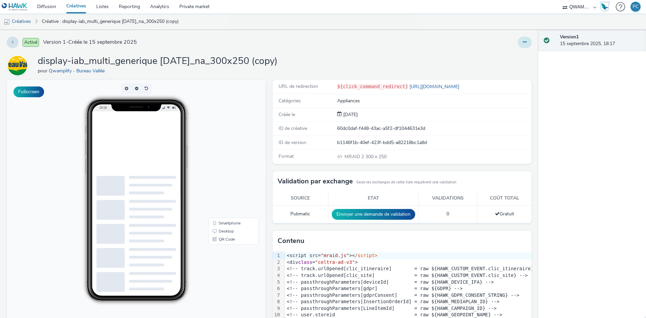
click at [523, 43] on button at bounding box center [524, 42] width 14 height 11
click at [513, 55] on link "Modifier" at bounding box center [506, 55] width 50 height 13
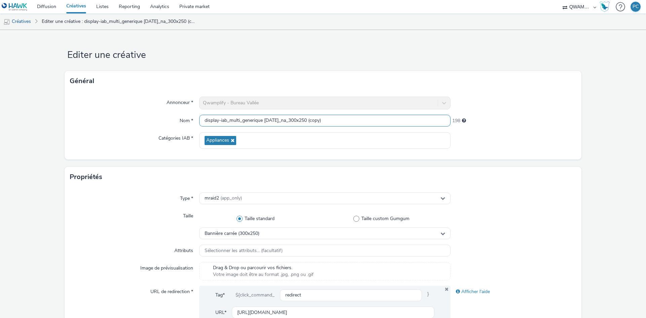
drag, startPoint x: 341, startPoint y: 122, endPoint x: 51, endPoint y: 103, distance: 290.8
click at [44, 109] on form "Editer une créative Général Annonceur * Qwamplify - Bureau Vallée Nom * display…" at bounding box center [323, 306] width 646 height 552
paste input "papier sept 2 2025_na_300x250"
type input "display-iab_multi_papier sept 2 2025_na_300x250"
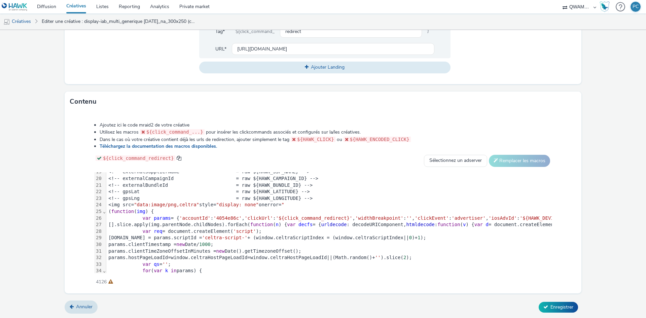
scroll to position [184, 0]
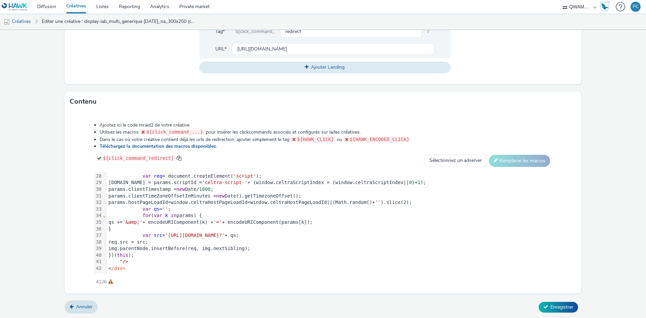
click at [225, 232] on span "'https://ads.celtra.com/2cd7e1f4/mraid-ad.js?'" at bounding box center [195, 234] width 60 height 5
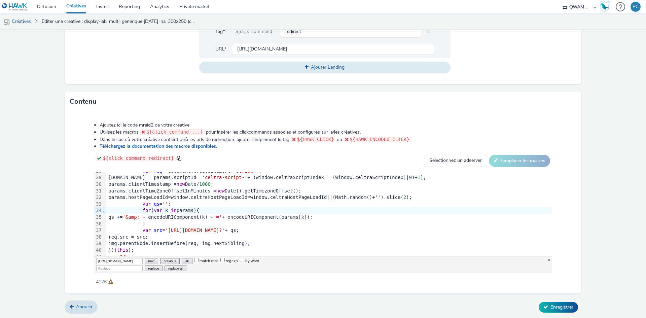
scroll to position [0, 173]
type input "[URL][DOMAIN_NAME]"
click at [116, 266] on input "Replace" at bounding box center [119, 268] width 46 height 6
paste input "[URL][DOMAIN_NAME]"
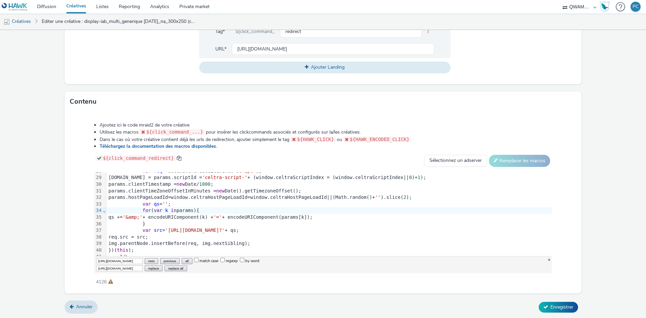
scroll to position [0, 324]
type input "[URL][DOMAIN_NAME]"
click at [172, 269] on button "replace all" at bounding box center [175, 268] width 22 height 6
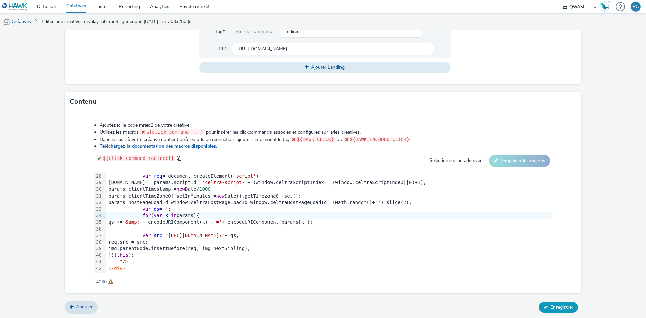
click at [563, 304] on span "Enregistrer" at bounding box center [561, 307] width 23 height 6
